Goal: Task Accomplishment & Management: Manage account settings

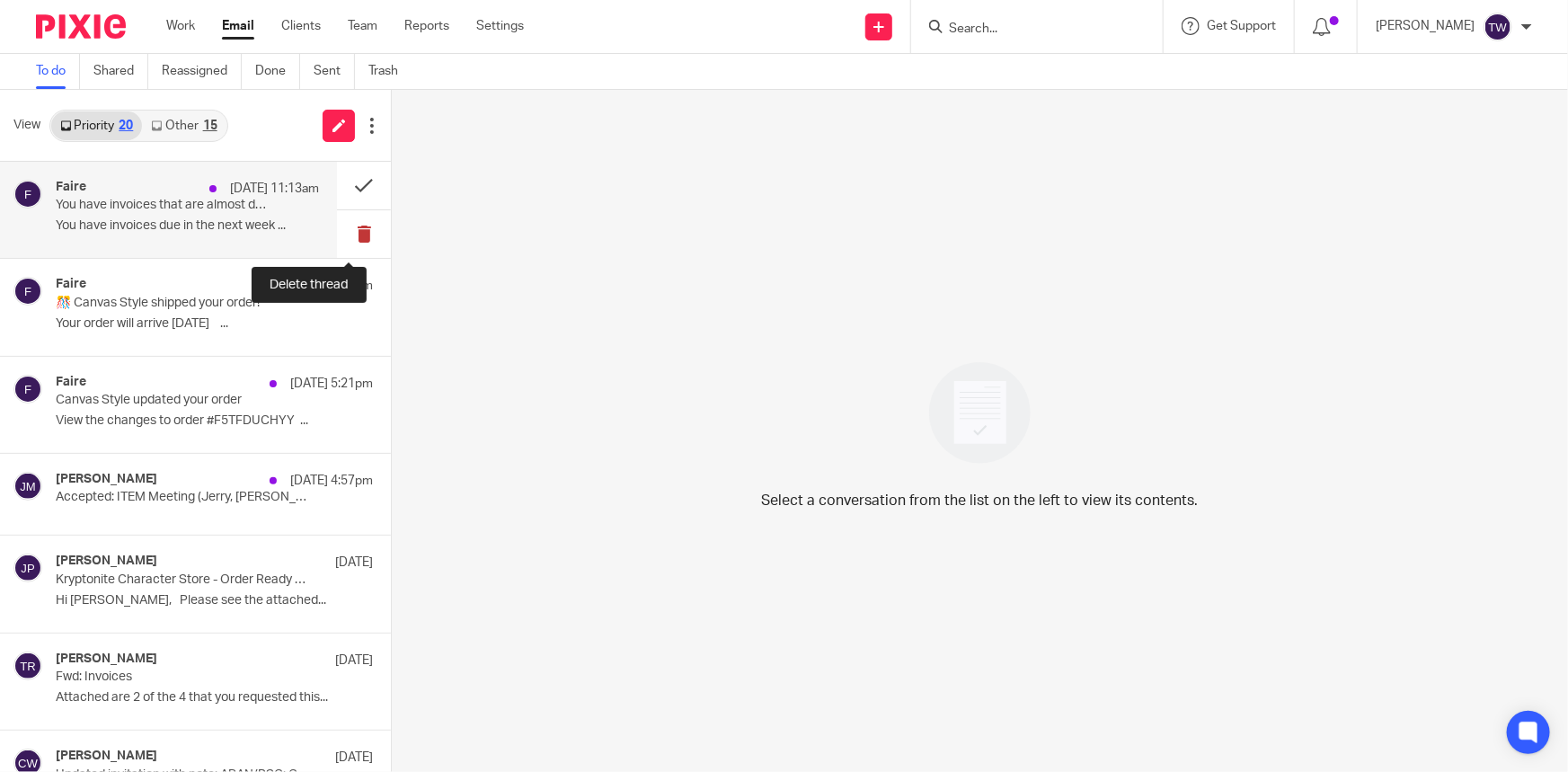
click at [355, 235] on button at bounding box center [363, 234] width 54 height 48
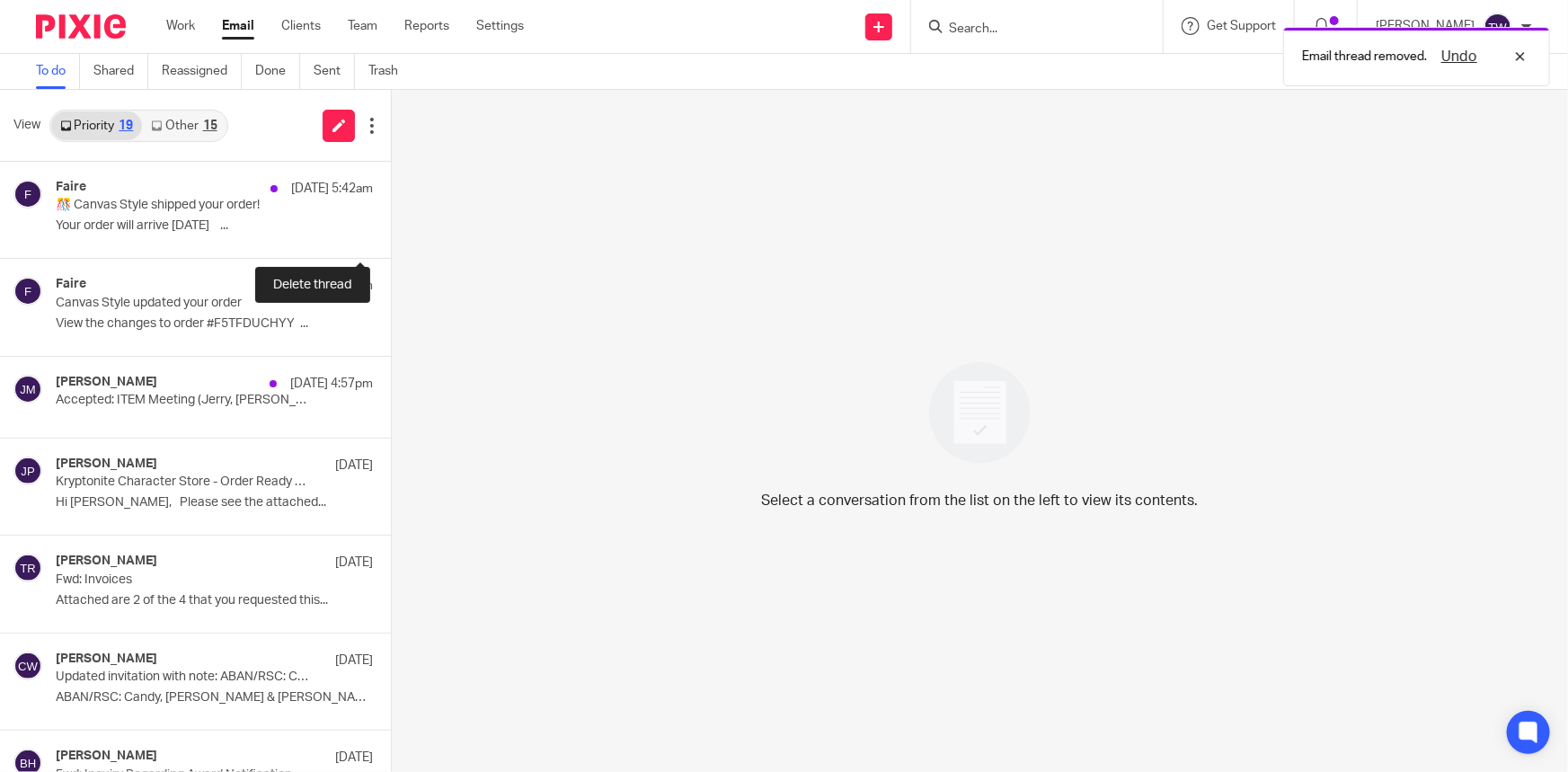
click at [391, 235] on button at bounding box center [398, 234] width 15 height 48
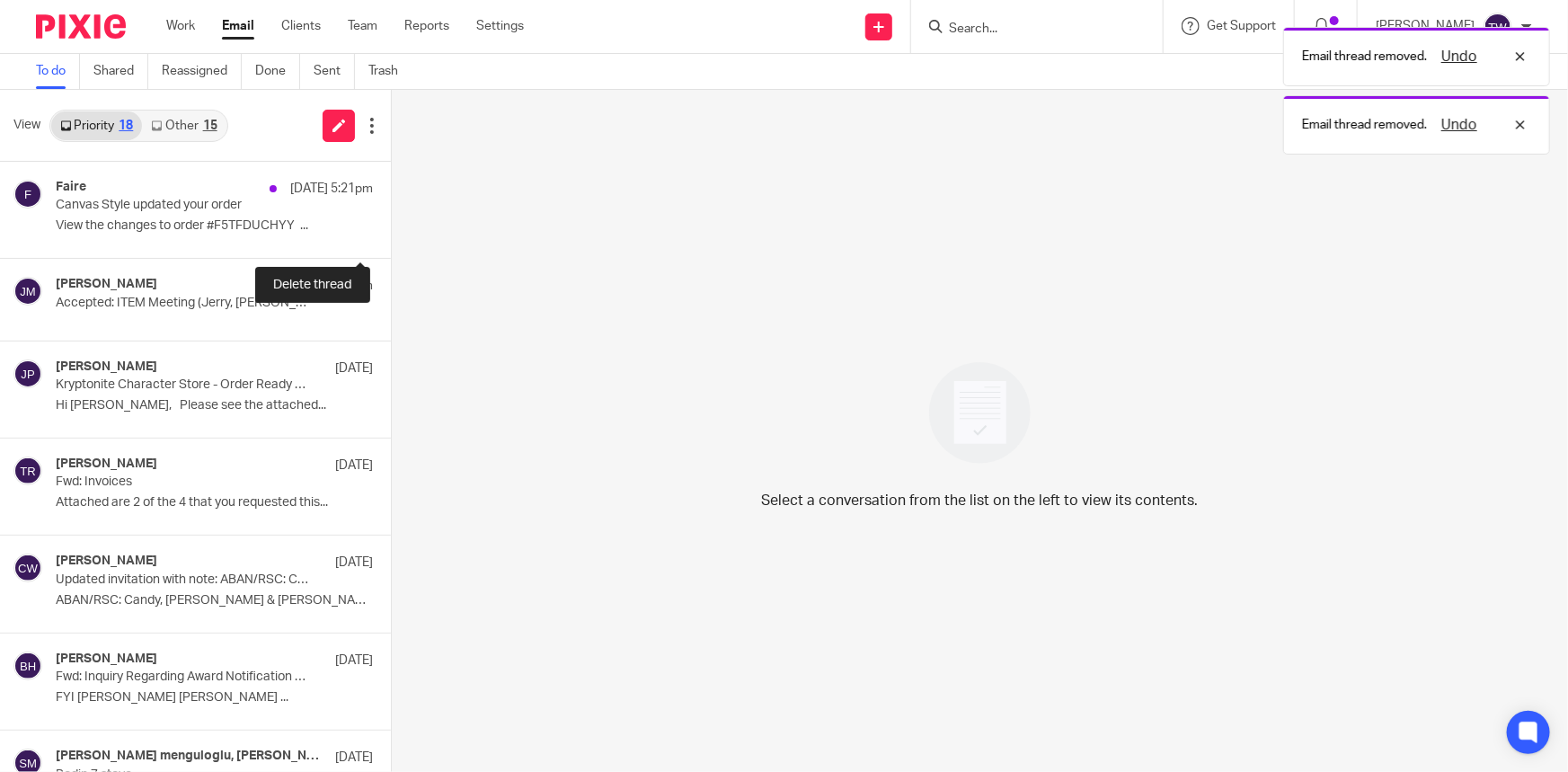
click at [391, 235] on button at bounding box center [398, 234] width 15 height 48
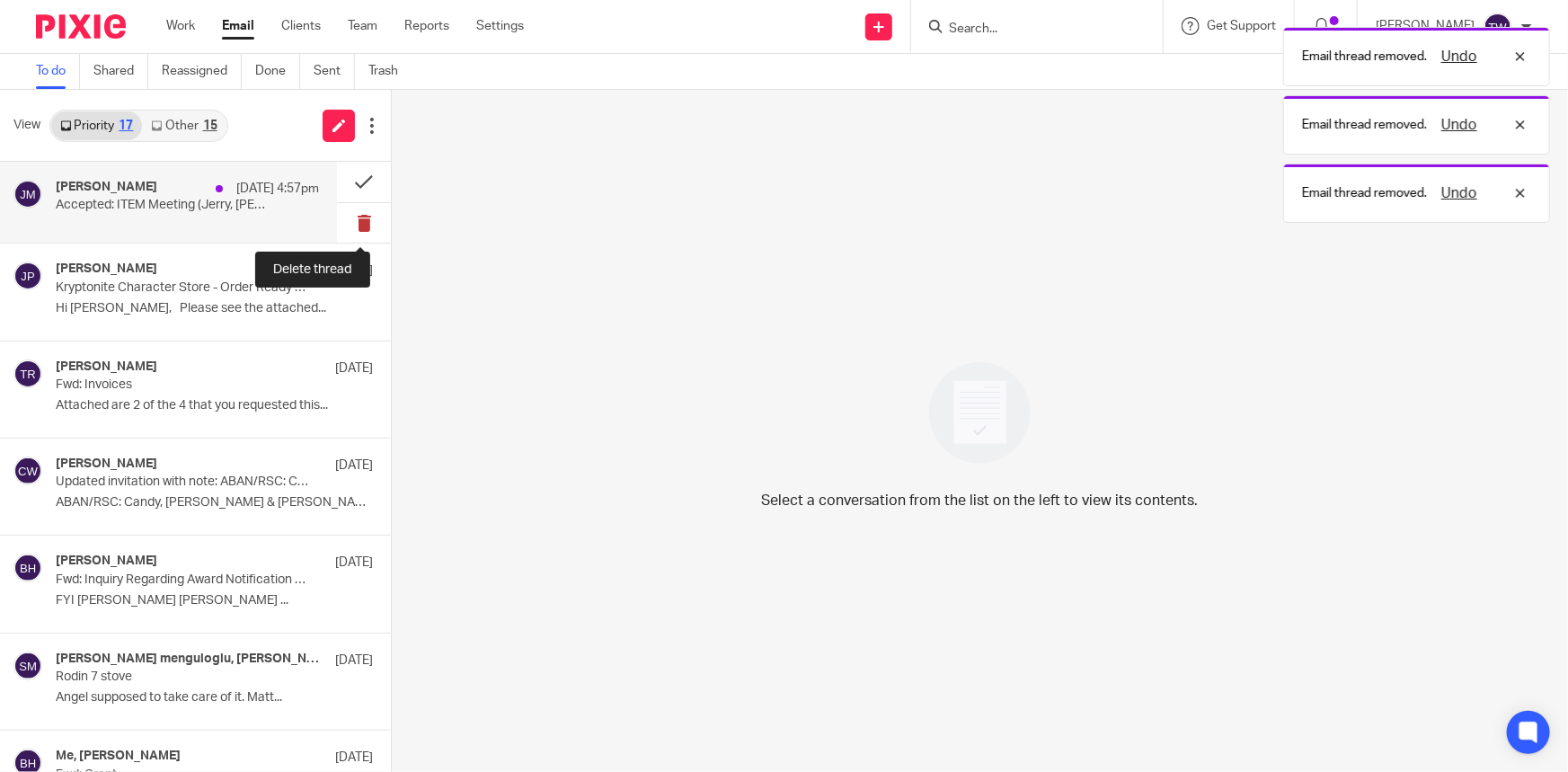
click at [349, 225] on button at bounding box center [363, 223] width 54 height 41
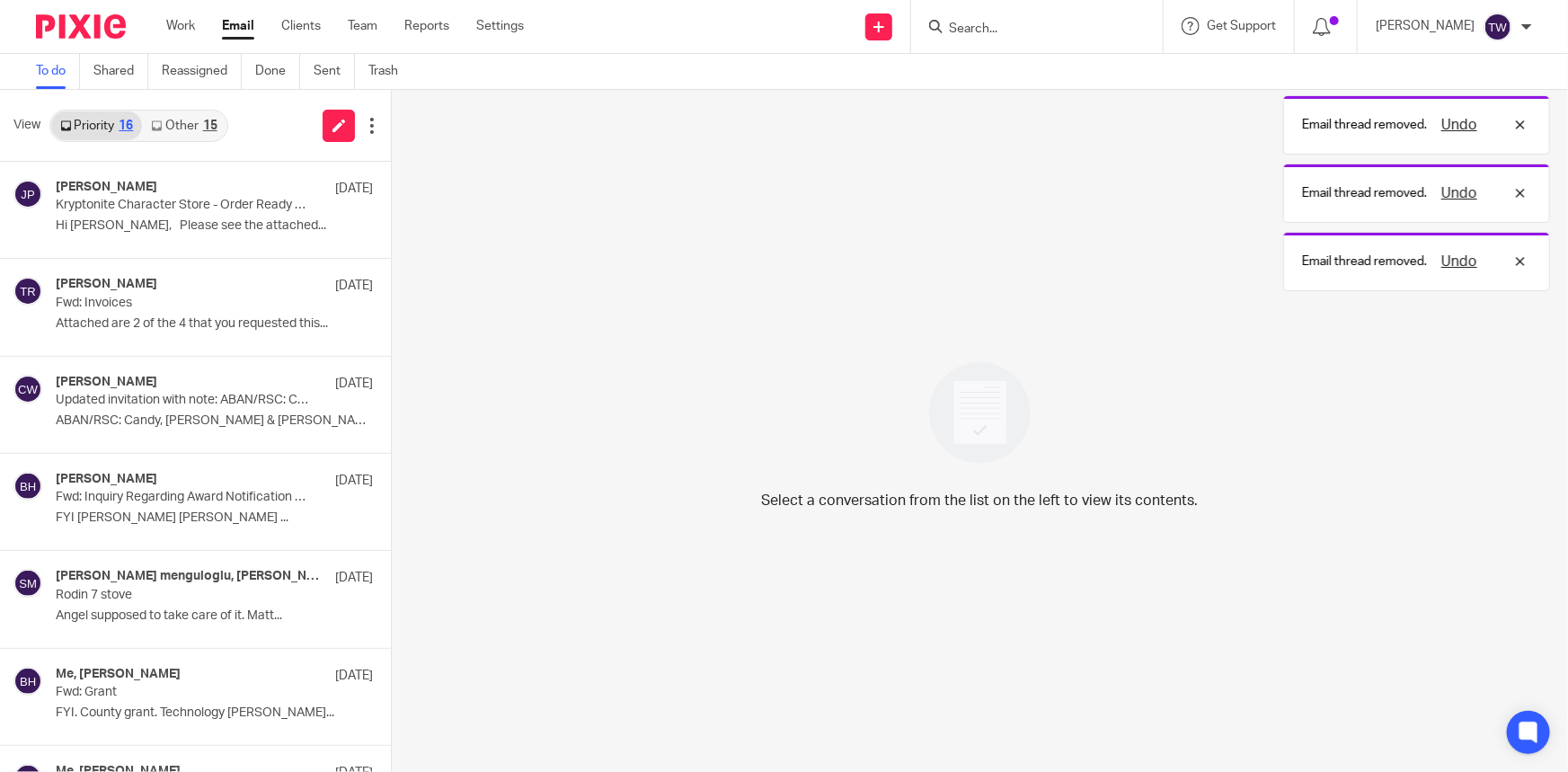
click at [172, 115] on link "Other 15" at bounding box center [184, 126] width 84 height 29
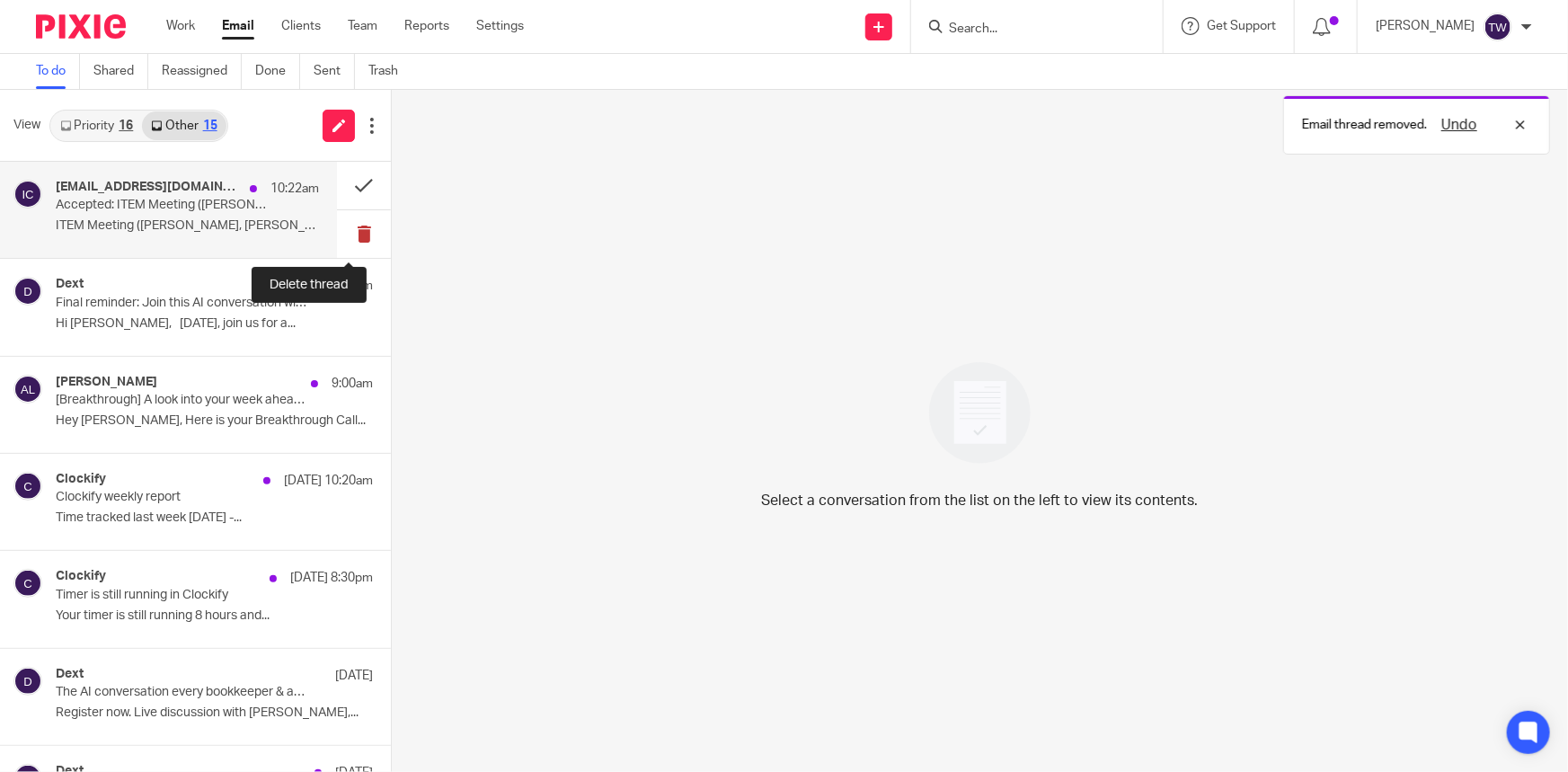
click at [353, 233] on button at bounding box center [363, 234] width 54 height 48
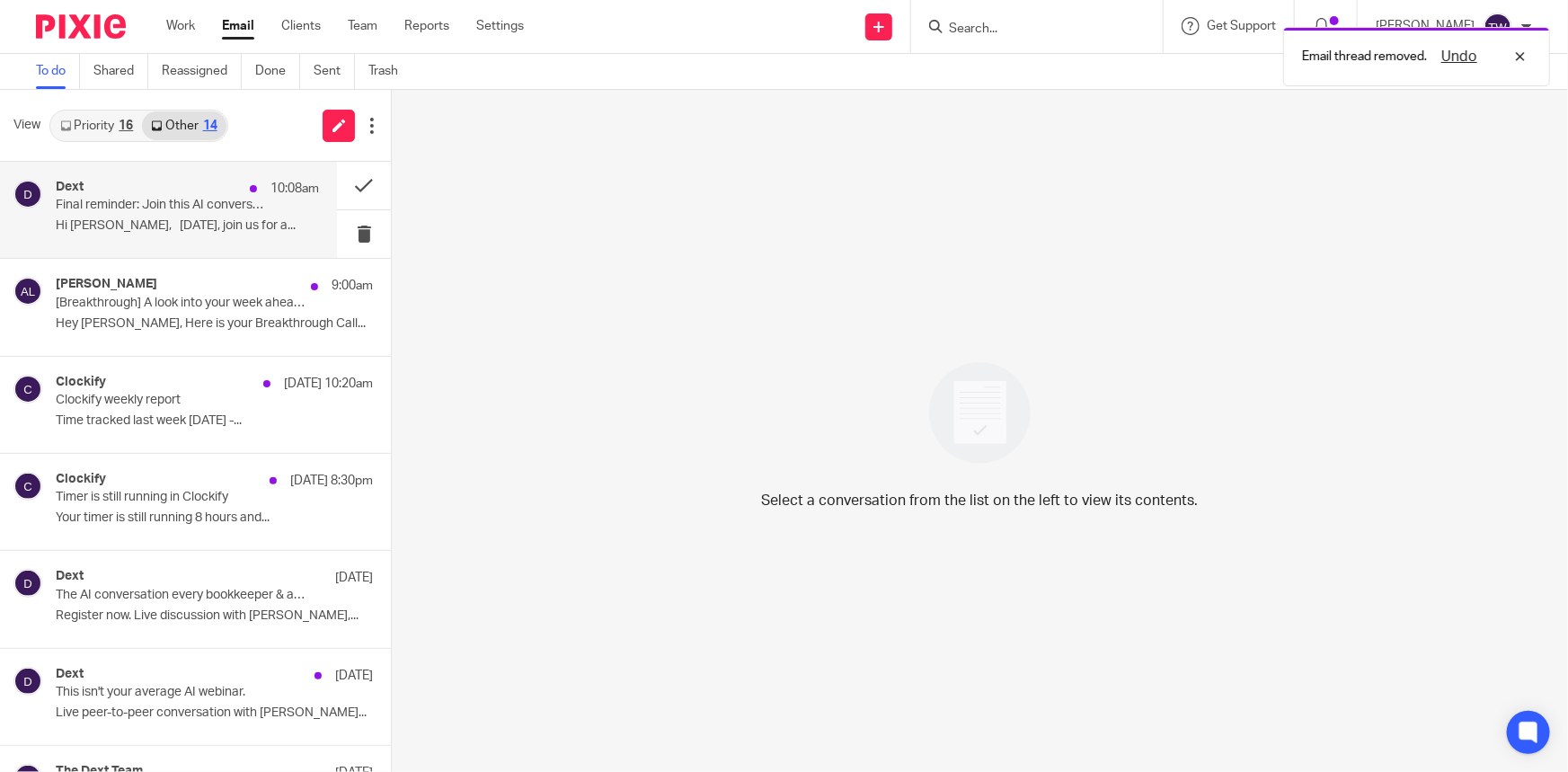
click at [178, 212] on p "Final reminder: Join this AI conversation with your peers" at bounding box center [161, 206] width 211 height 16
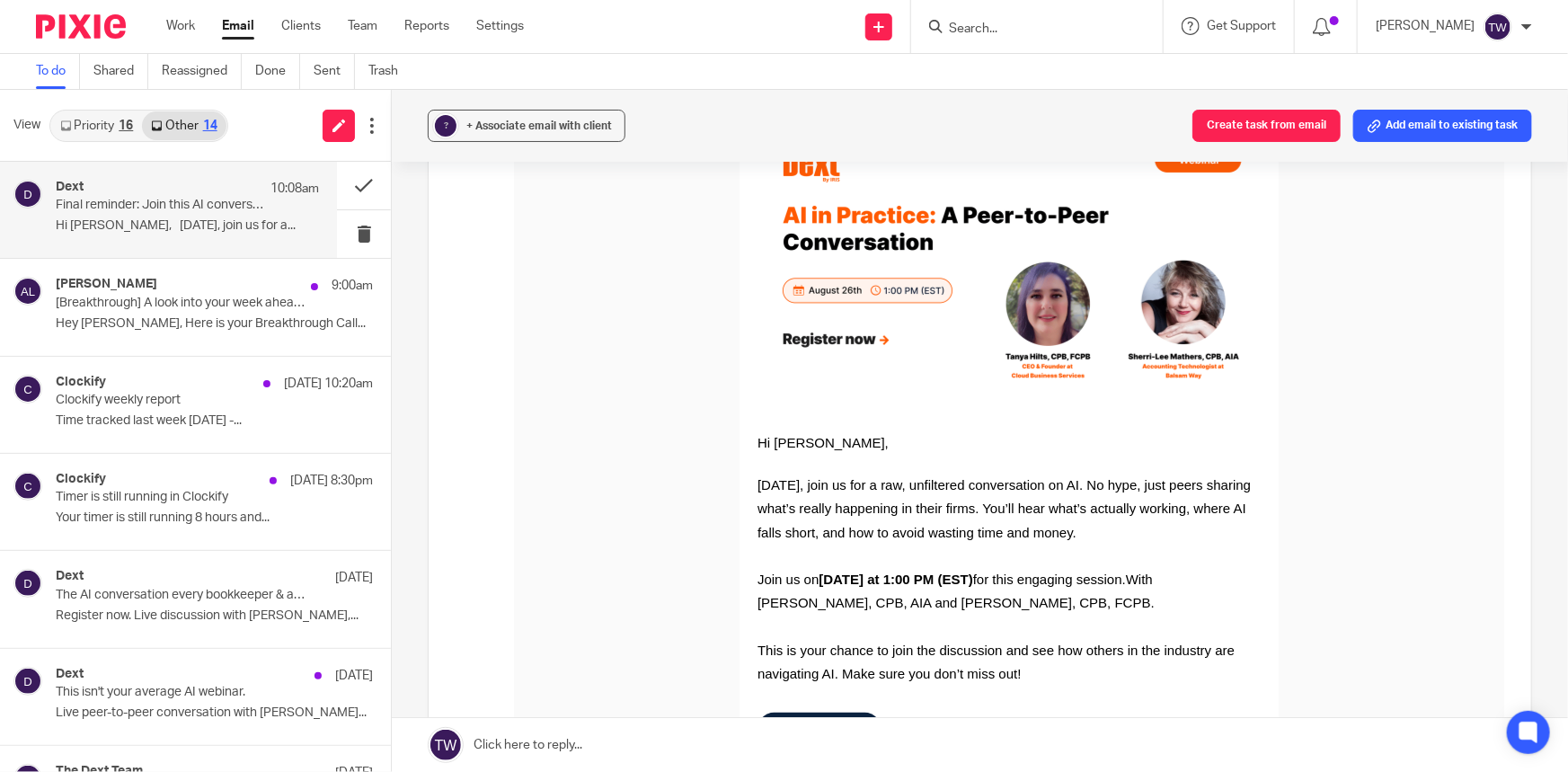
scroll to position [245, 0]
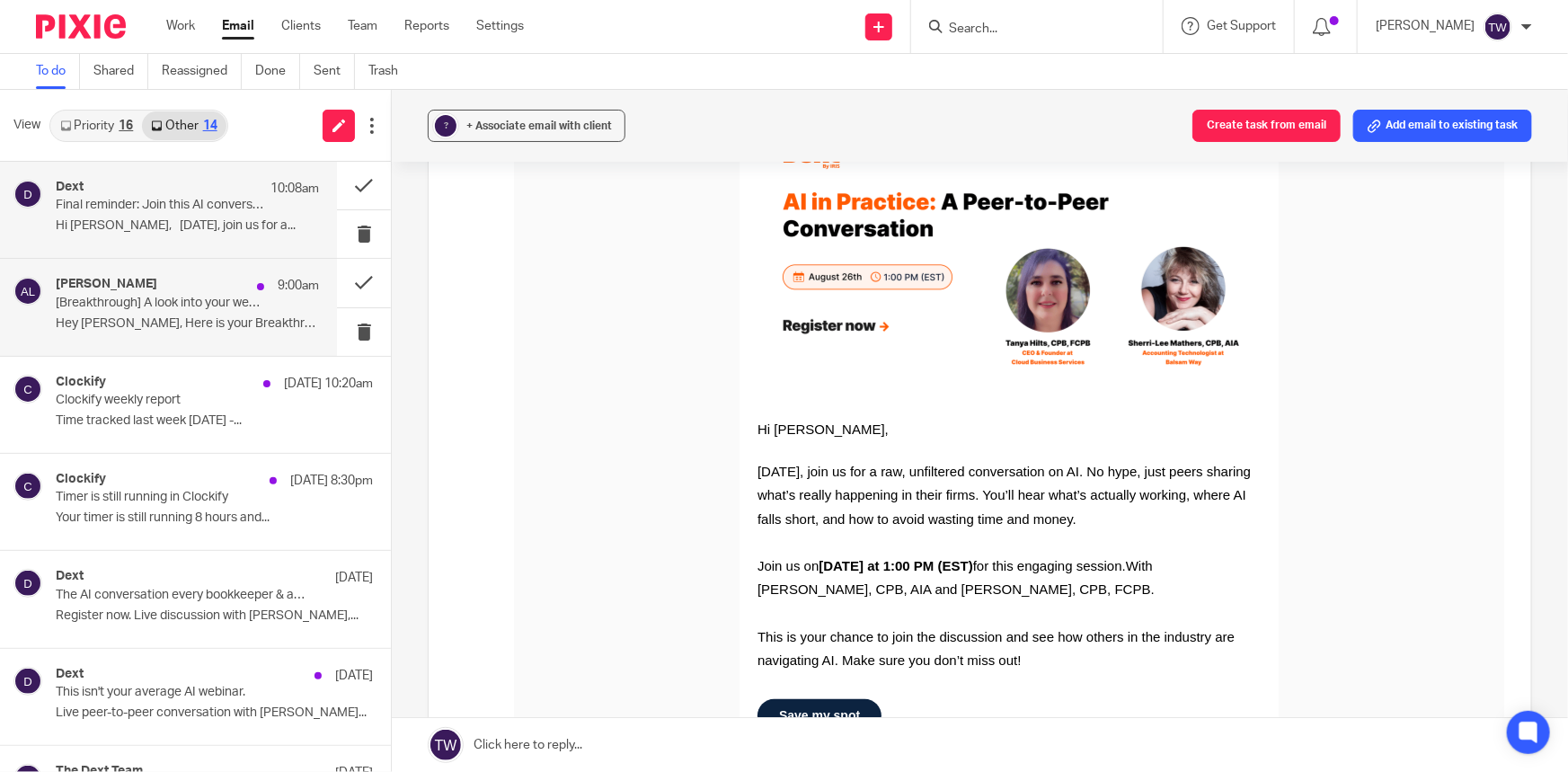
click at [189, 312] on div "Alyssa Lang 9:00am [Breakthrough] A look into your week ahead 🧡 Hey Tim, Here i…" at bounding box center [187, 307] width 263 height 60
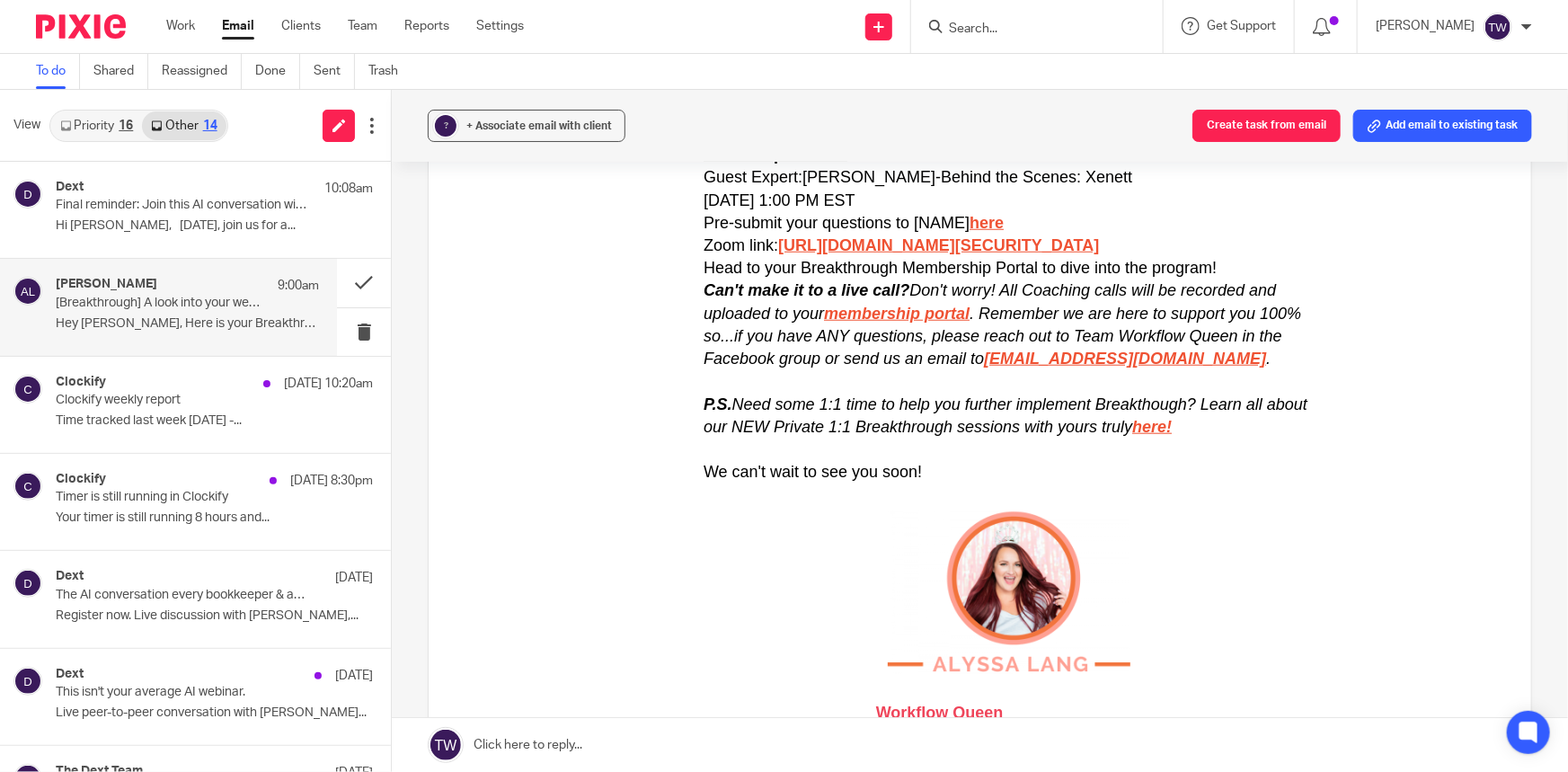
scroll to position [735, 0]
click at [341, 282] on button at bounding box center [363, 283] width 54 height 48
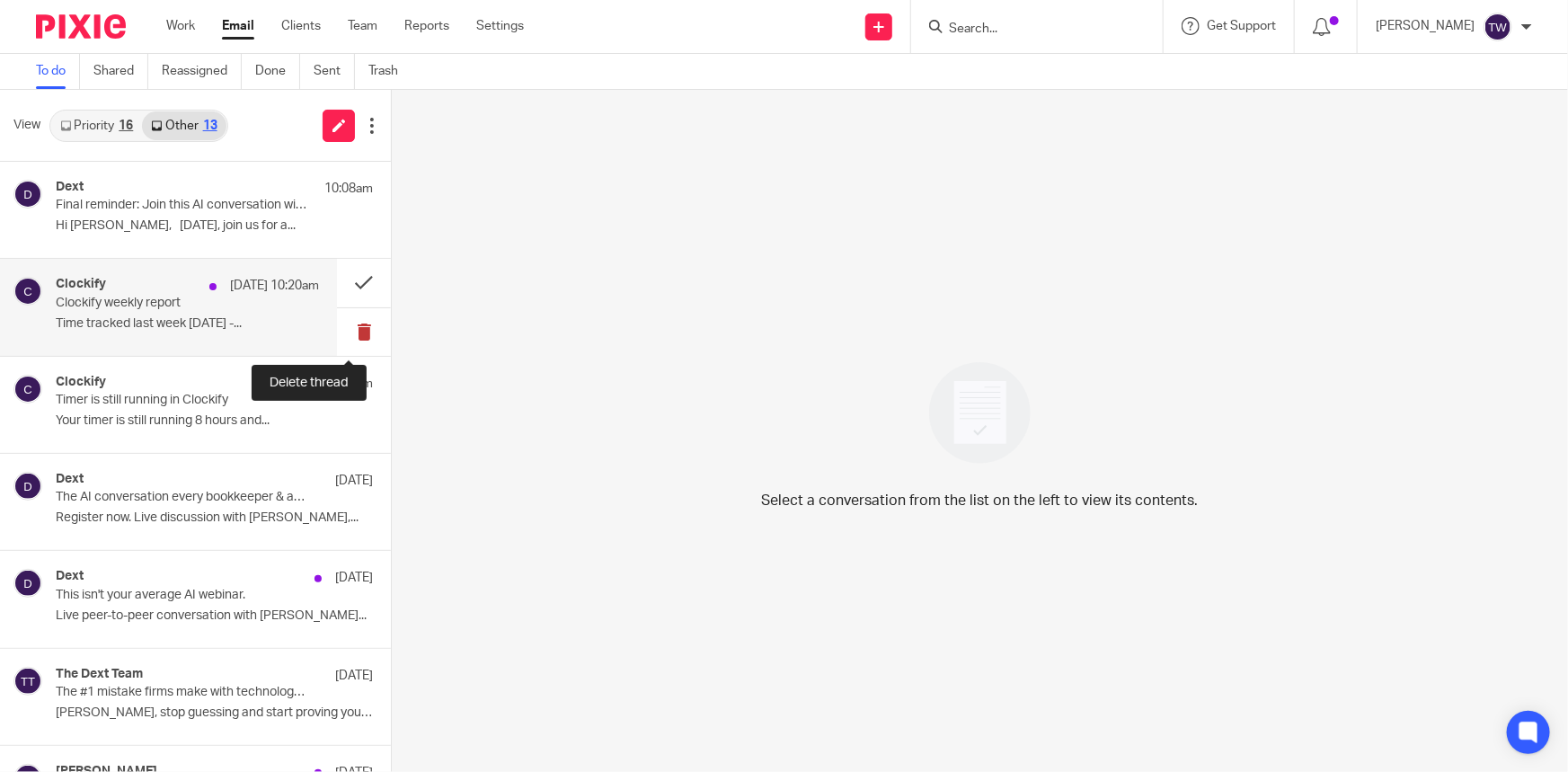
click at [350, 328] on button at bounding box center [363, 331] width 54 height 48
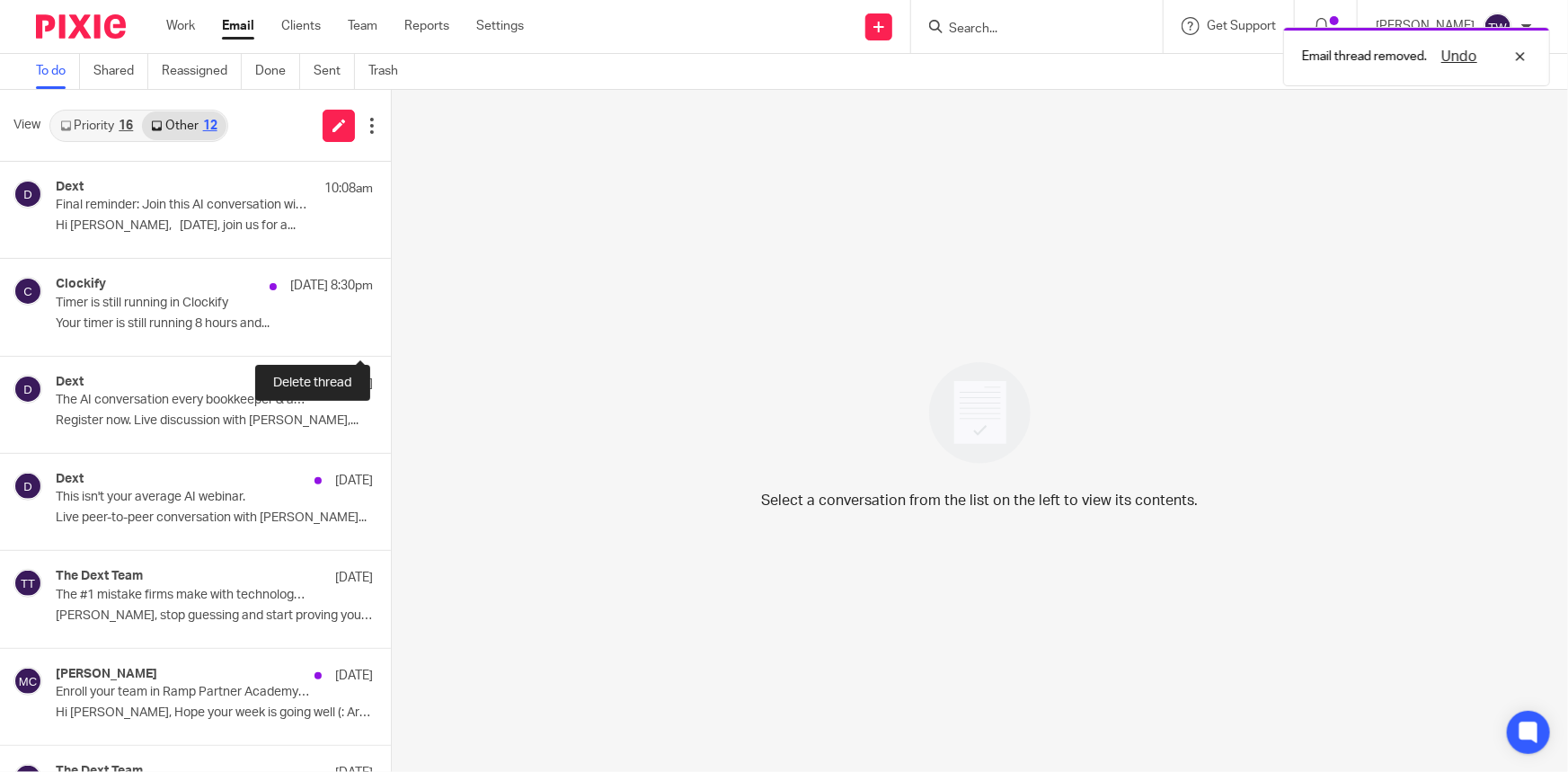
click at [391, 328] on button at bounding box center [398, 331] width 15 height 48
